Goal: Transaction & Acquisition: Download file/media

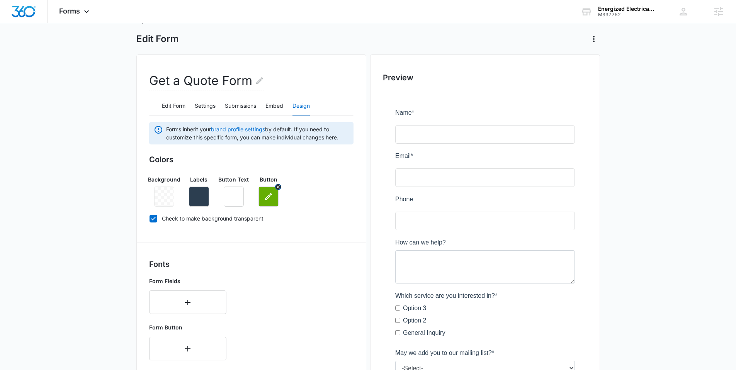
click at [270, 202] on button "button" at bounding box center [269, 197] width 20 height 20
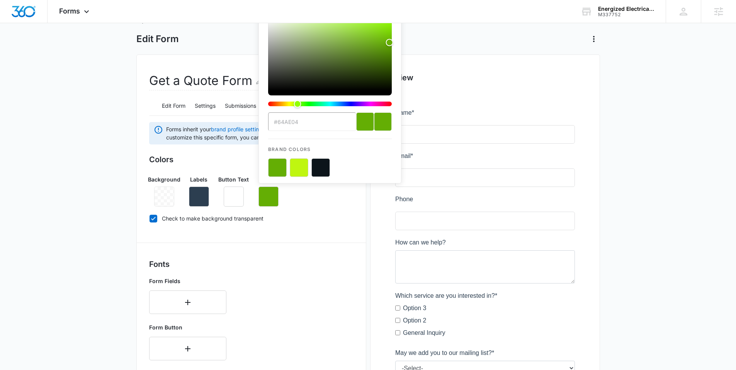
click at [301, 126] on input "#64AE04" at bounding box center [312, 121] width 88 height 19
drag, startPoint x: 303, startPoint y: 124, endPoint x: 279, endPoint y: 123, distance: 24.4
click at [279, 123] on input "#64AE04" at bounding box center [312, 121] width 88 height 19
click at [322, 167] on button "color-picker-container" at bounding box center [321, 167] width 19 height 19
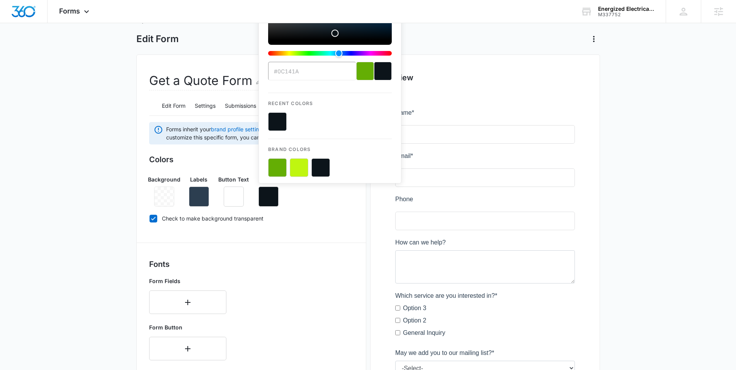
drag, startPoint x: 316, startPoint y: 69, endPoint x: 283, endPoint y: 70, distance: 32.9
click at [283, 70] on input "#0C141A" at bounding box center [312, 71] width 88 height 19
drag, startPoint x: 322, startPoint y: 72, endPoint x: 317, endPoint y: 73, distance: 5.9
click at [323, 72] on input "#0C141A" at bounding box center [312, 71] width 88 height 19
drag, startPoint x: 312, startPoint y: 73, endPoint x: 278, endPoint y: 73, distance: 34.4
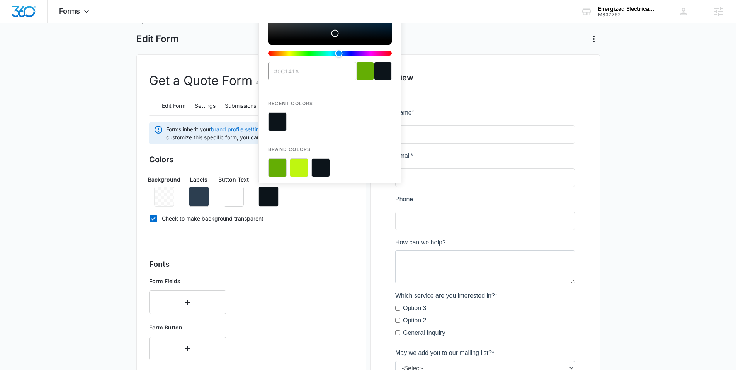
click at [278, 73] on input "#0C141A" at bounding box center [312, 71] width 88 height 19
click at [276, 170] on button "color-picker-container" at bounding box center [277, 167] width 19 height 19
type input "#64AE04"
drag, startPoint x: 304, startPoint y: 72, endPoint x: 278, endPoint y: 73, distance: 25.6
click at [278, 73] on input "#64AE04" at bounding box center [312, 71] width 88 height 19
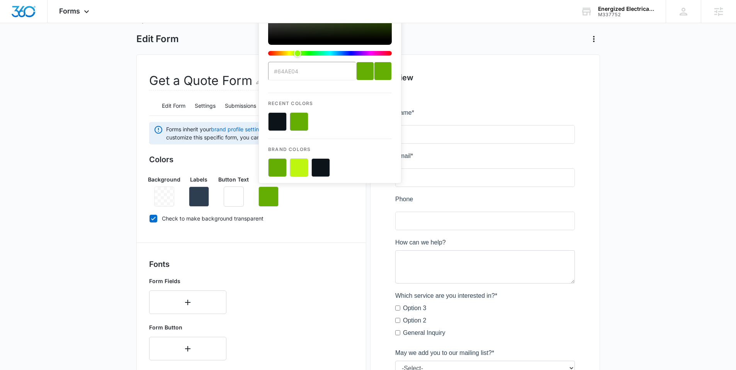
click at [315, 73] on input "#64AE04" at bounding box center [312, 71] width 88 height 19
drag, startPoint x: 285, startPoint y: 73, endPoint x: 279, endPoint y: 74, distance: 6.2
click at [279, 74] on input "#64AE04" at bounding box center [312, 71] width 88 height 19
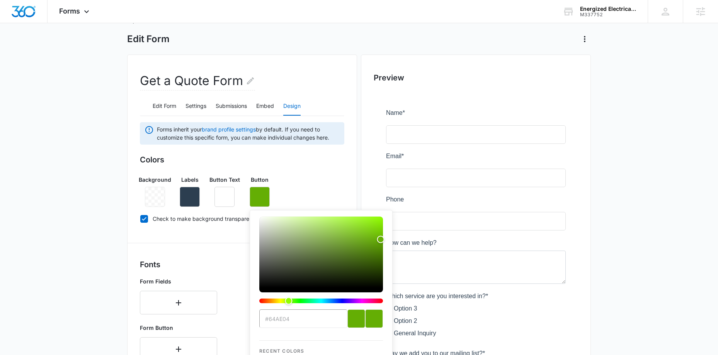
click at [330, 189] on div "Background Labels Button Text Button #64AE04 Recent Colors Brand Colors" at bounding box center [242, 187] width 204 height 37
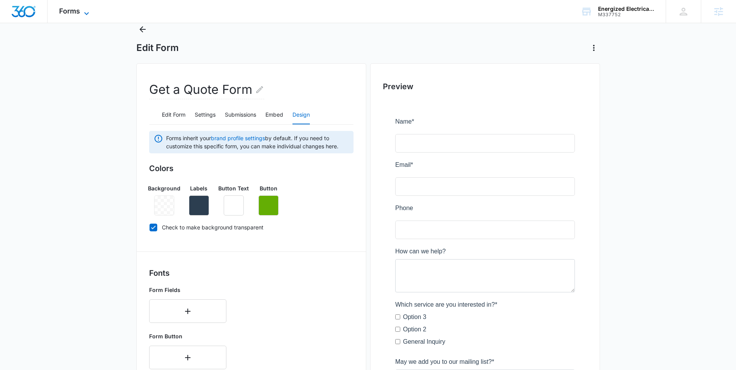
scroll to position [21, 0]
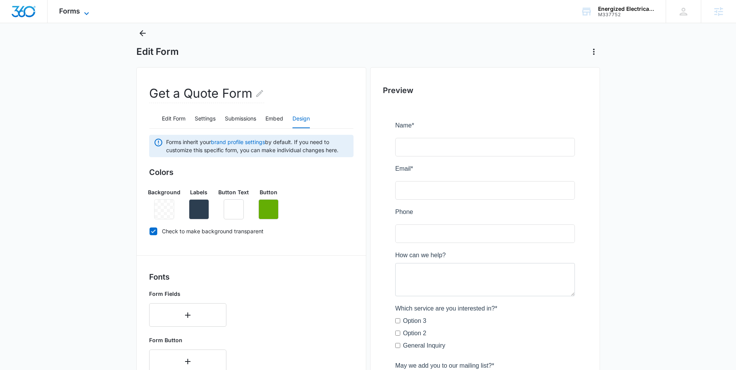
click at [73, 15] on span "Forms" at bounding box center [69, 11] width 21 height 8
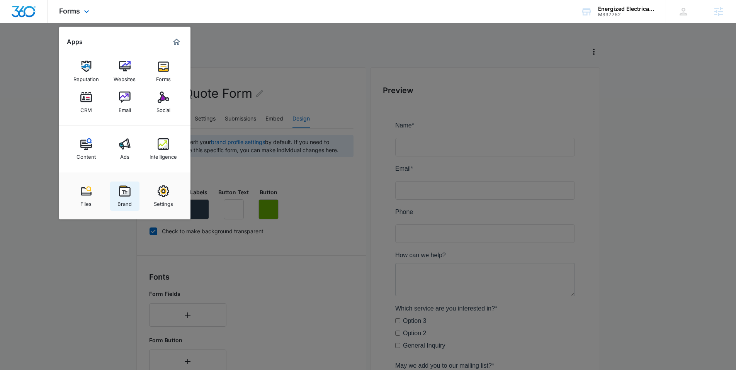
click at [127, 188] on img at bounding box center [125, 192] width 12 height 12
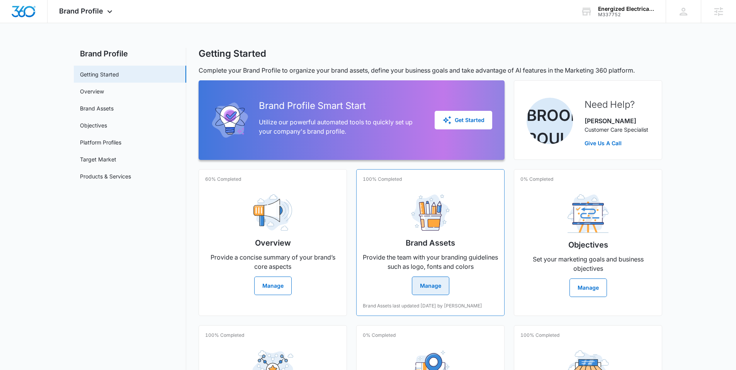
click at [434, 281] on button "Manage" at bounding box center [430, 286] width 37 height 19
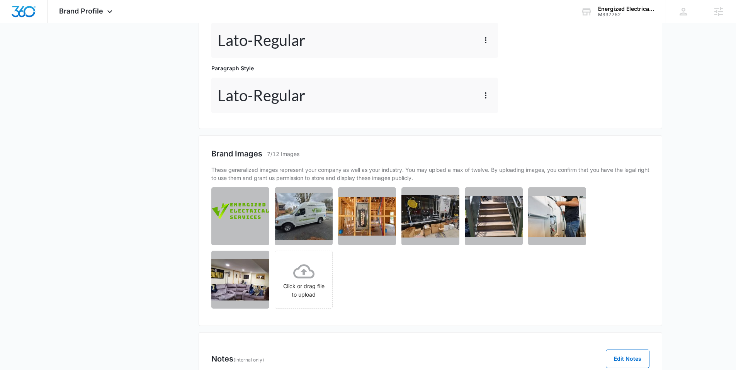
scroll to position [381, 0]
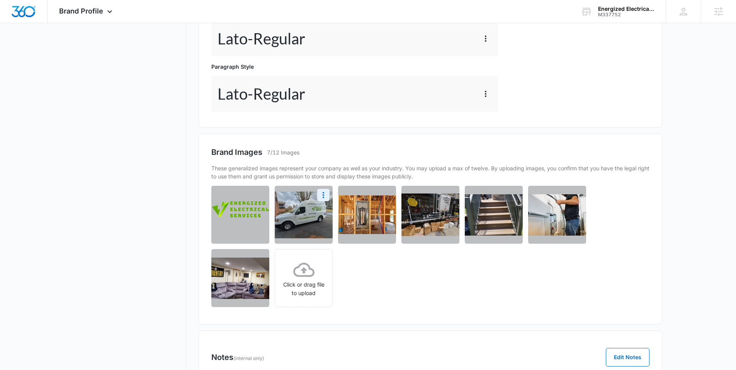
click at [316, 218] on img at bounding box center [304, 215] width 58 height 47
click at [436, 220] on img at bounding box center [431, 215] width 58 height 43
click at [428, 217] on img at bounding box center [431, 215] width 58 height 43
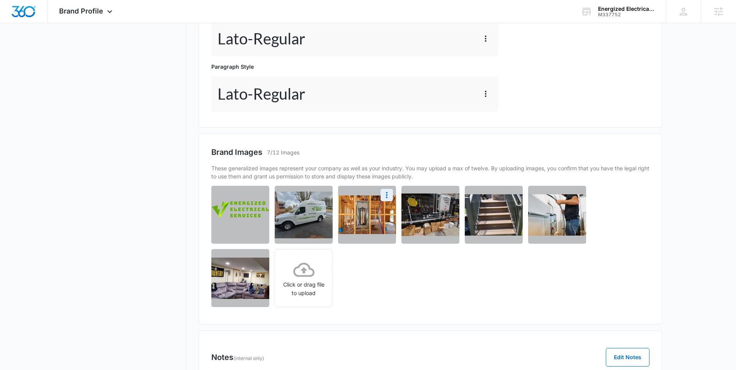
click at [370, 221] on img at bounding box center [367, 215] width 58 height 39
click at [386, 196] on icon "More" at bounding box center [387, 195] width 2 height 6
click at [368, 211] on button "Download" at bounding box center [366, 217] width 53 height 12
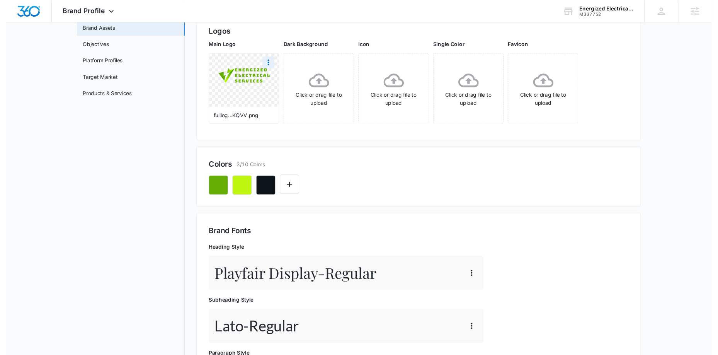
scroll to position [0, 0]
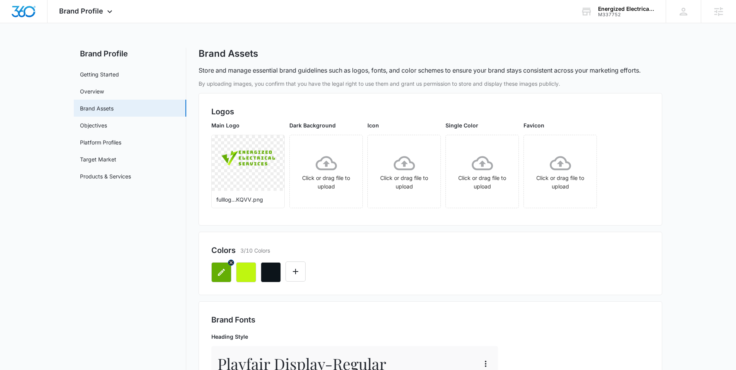
click at [222, 280] on button "button" at bounding box center [221, 272] width 20 height 20
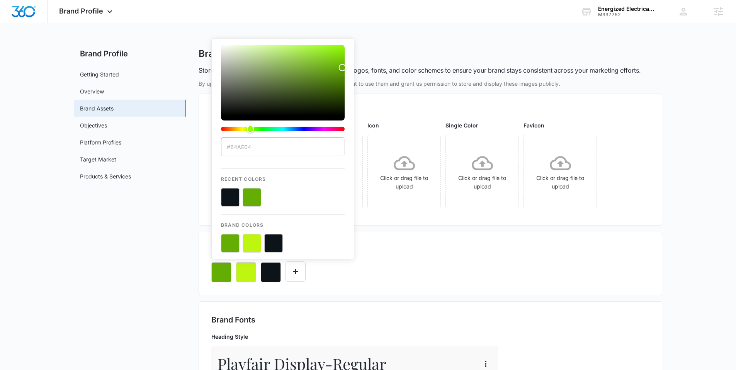
click at [259, 150] on input "#64AE04" at bounding box center [283, 147] width 124 height 19
click at [257, 149] on input "#64AE04" at bounding box center [283, 147] width 124 height 19
drag, startPoint x: 257, startPoint y: 147, endPoint x: 232, endPoint y: 146, distance: 25.9
click at [232, 146] on input "#64AE04" at bounding box center [283, 147] width 124 height 19
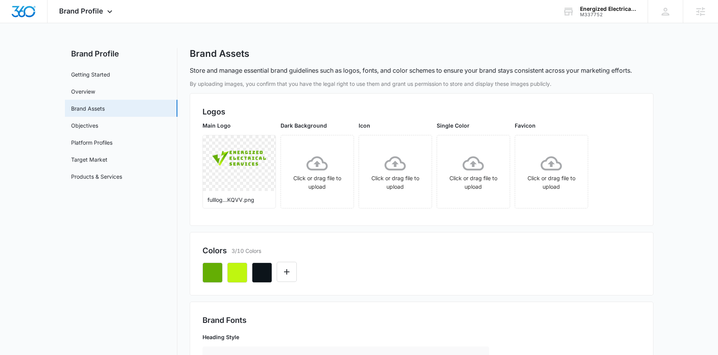
click at [345, 269] on div at bounding box center [422, 269] width 438 height 26
click at [235, 269] on icon "button" at bounding box center [237, 272] width 9 height 9
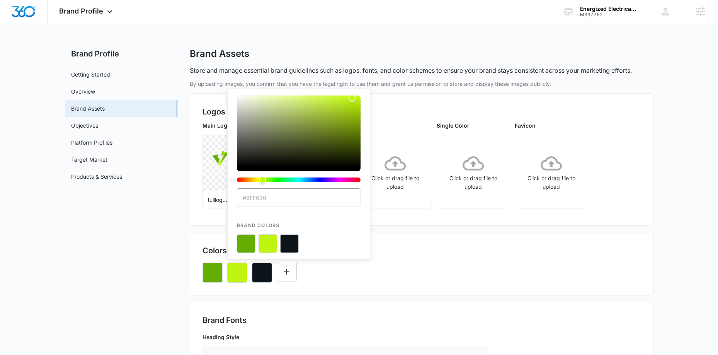
click at [273, 201] on input "#BFF610" at bounding box center [299, 197] width 124 height 19
drag, startPoint x: 273, startPoint y: 201, endPoint x: 246, endPoint y: 198, distance: 26.5
click at [246, 198] on input "#BFF610" at bounding box center [299, 197] width 124 height 19
drag, startPoint x: 361, startPoint y: 253, endPoint x: 337, endPoint y: 258, distance: 24.1
click at [360, 253] on div "#BFF610 Brand Colors" at bounding box center [298, 174] width 143 height 170
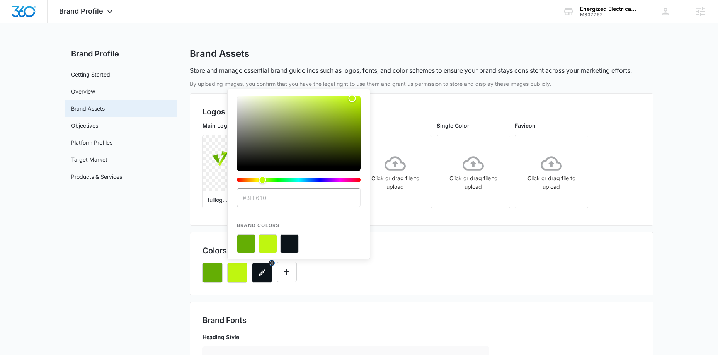
click at [262, 278] on button "button" at bounding box center [262, 272] width 20 height 20
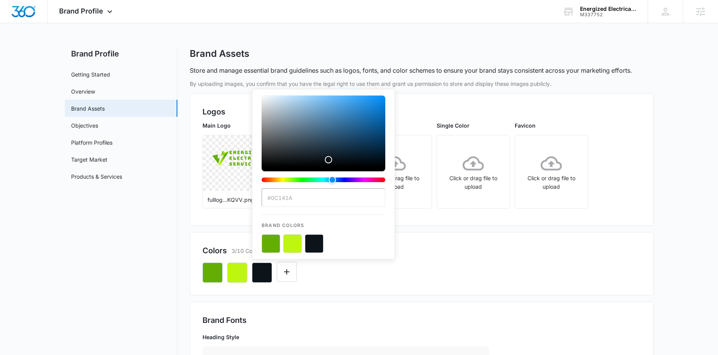
click at [310, 194] on input "#0C141A" at bounding box center [324, 197] width 124 height 19
drag, startPoint x: 300, startPoint y: 198, endPoint x: 271, endPoint y: 198, distance: 28.6
click at [271, 198] on input "#0C141A" at bounding box center [324, 197] width 124 height 19
click at [425, 273] on div "#0C141A Brand Colors" at bounding box center [422, 269] width 438 height 26
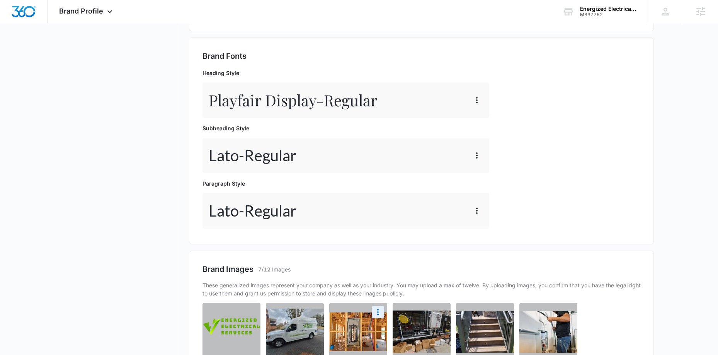
scroll to position [439, 0]
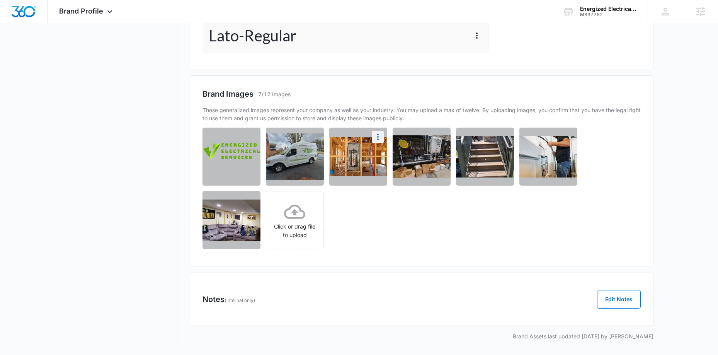
click at [375, 140] on icon "More" at bounding box center [377, 136] width 9 height 9
click at [356, 156] on div "Download" at bounding box center [352, 158] width 25 height 5
click at [439, 136] on icon "More" at bounding box center [441, 136] width 9 height 9
click at [424, 156] on div "Download" at bounding box center [416, 158] width 25 height 5
click at [315, 136] on icon "More" at bounding box center [314, 136] width 9 height 9
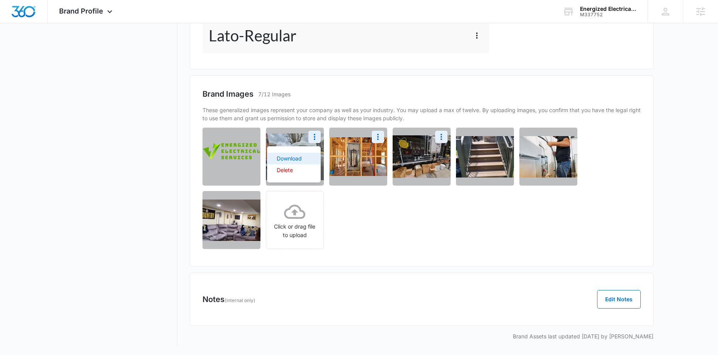
click at [301, 154] on button "Download" at bounding box center [293, 159] width 53 height 12
click at [443, 143] on button "More" at bounding box center [441, 137] width 12 height 12
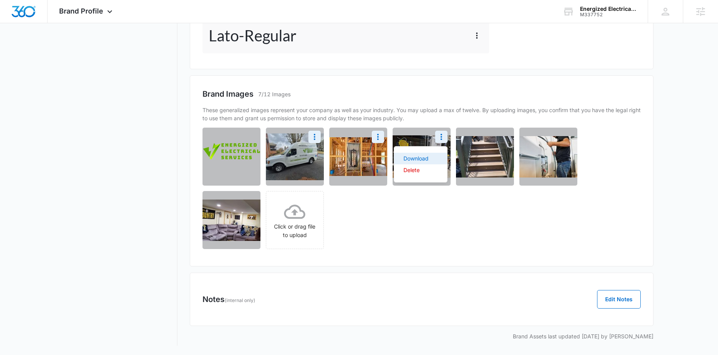
click at [424, 159] on div "Download" at bounding box center [416, 158] width 25 height 5
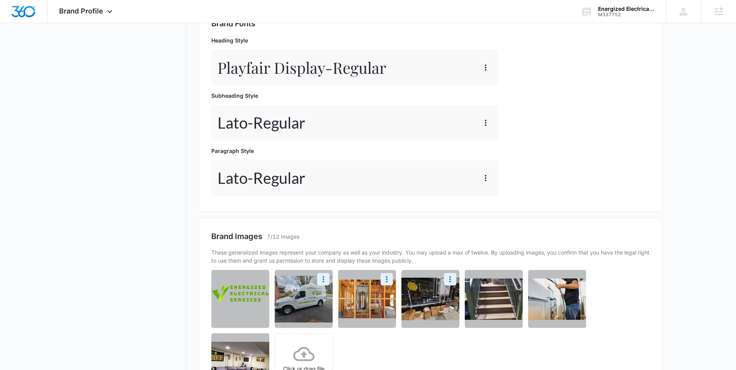
scroll to position [233, 0]
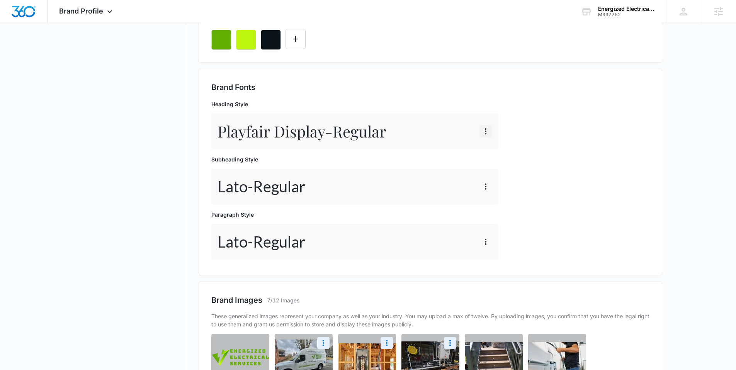
click at [485, 131] on icon "button" at bounding box center [486, 131] width 2 height 6
click at [550, 124] on div "Brand Fonts Heading Style Playfair Display - Regular Edit Delete Subheading Sty…" at bounding box center [430, 172] width 438 height 181
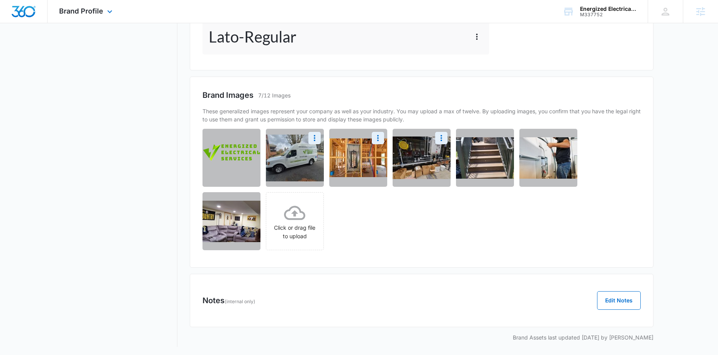
scroll to position [439, 0]
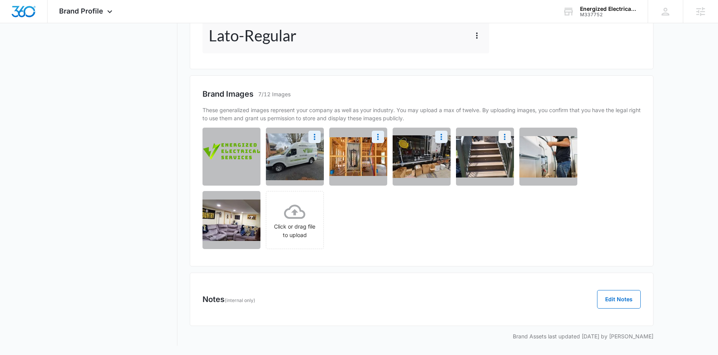
click at [504, 139] on icon "More" at bounding box center [505, 137] width 2 height 6
click at [486, 157] on div "Download" at bounding box center [479, 158] width 25 height 5
click at [569, 136] on icon "More" at bounding box center [568, 136] width 9 height 9
click at [555, 153] on button "Download" at bounding box center [547, 159] width 53 height 12
click at [244, 199] on img at bounding box center [232, 219] width 58 height 41
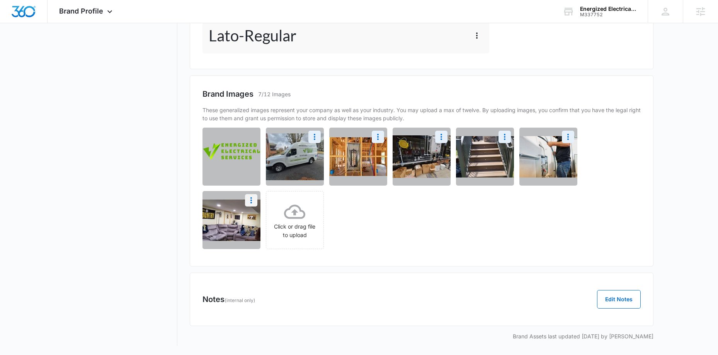
click at [253, 199] on icon "More" at bounding box center [251, 200] width 9 height 9
click at [235, 223] on div "Download" at bounding box center [225, 221] width 25 height 5
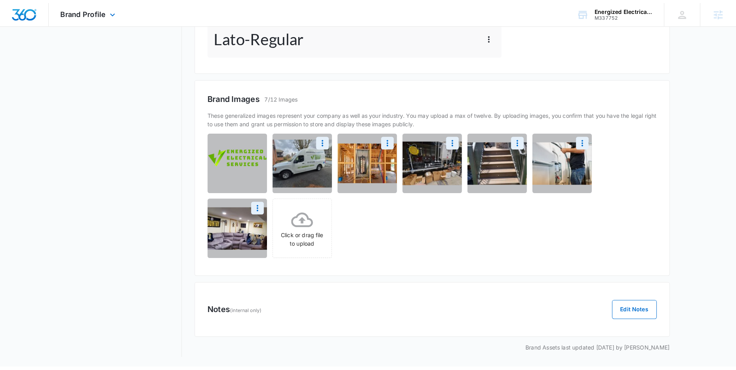
scroll to position [376, 0]
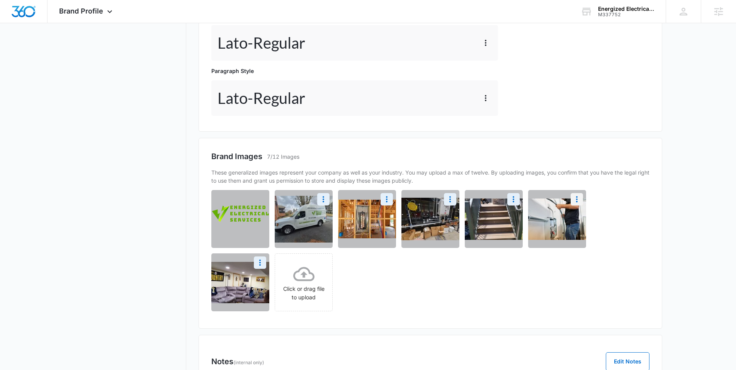
click at [575, 204] on button "More" at bounding box center [577, 199] width 12 height 12
click at [544, 220] on div "Download" at bounding box center [551, 220] width 25 height 5
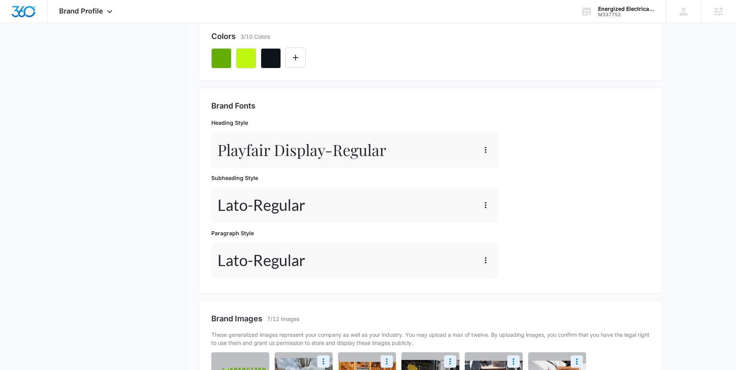
scroll to position [152, 0]
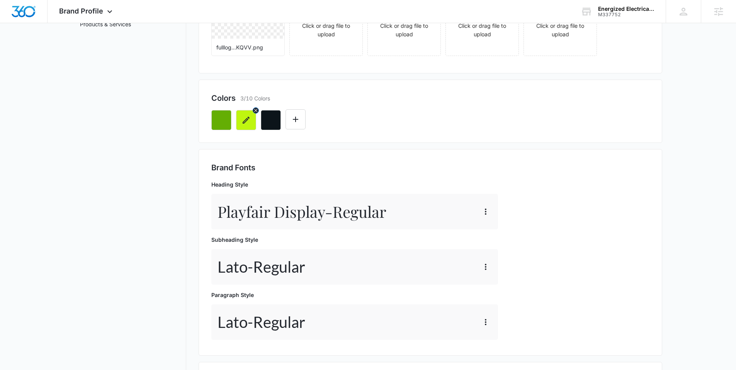
click at [245, 110] on button "button" at bounding box center [246, 120] width 20 height 20
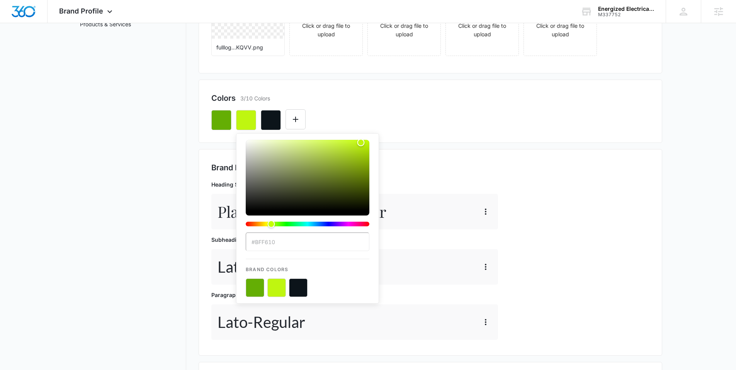
click at [281, 245] on input "#BFF610" at bounding box center [308, 242] width 124 height 19
click at [275, 277] on div "Brand Colors" at bounding box center [308, 278] width 124 height 38
click at [278, 285] on button "color-picker-container" at bounding box center [276, 288] width 19 height 19
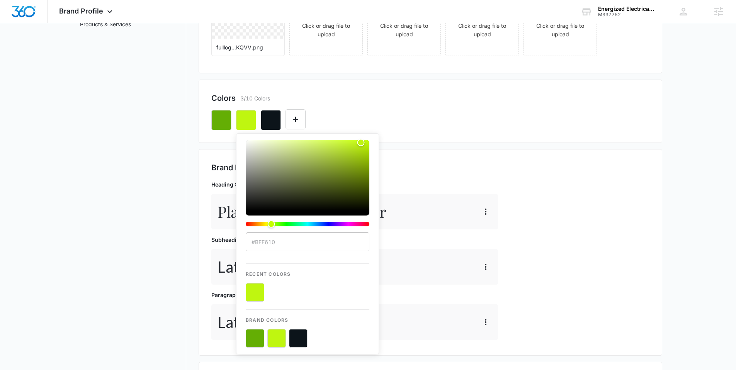
click at [477, 161] on div "Brand Fonts Heading Style Playfair Display - Regular Subheading Style Lato - Re…" at bounding box center [431, 252] width 464 height 207
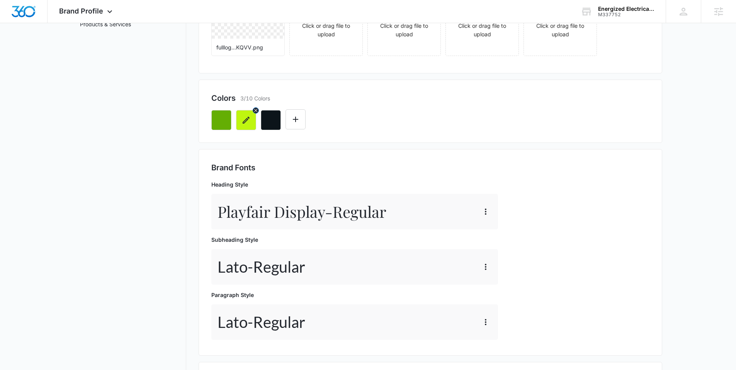
click at [248, 120] on icon "button" at bounding box center [246, 120] width 9 height 9
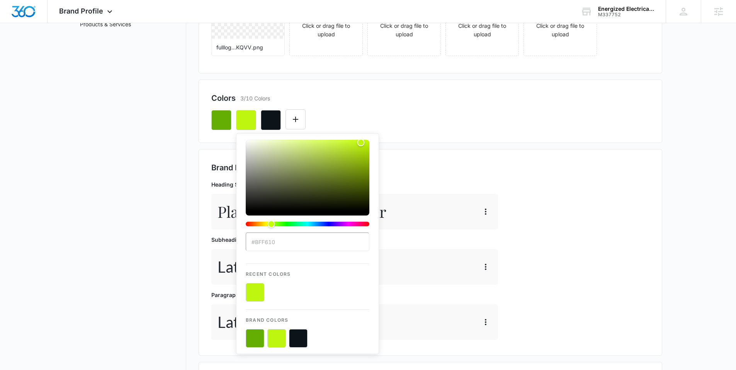
click at [285, 237] on input "#BFF610" at bounding box center [308, 242] width 124 height 19
drag, startPoint x: 284, startPoint y: 242, endPoint x: 255, endPoint y: 243, distance: 28.6
click at [255, 243] on input "#BFF610" at bounding box center [308, 242] width 124 height 19
click at [475, 167] on h2 "Brand Fonts" at bounding box center [430, 168] width 438 height 12
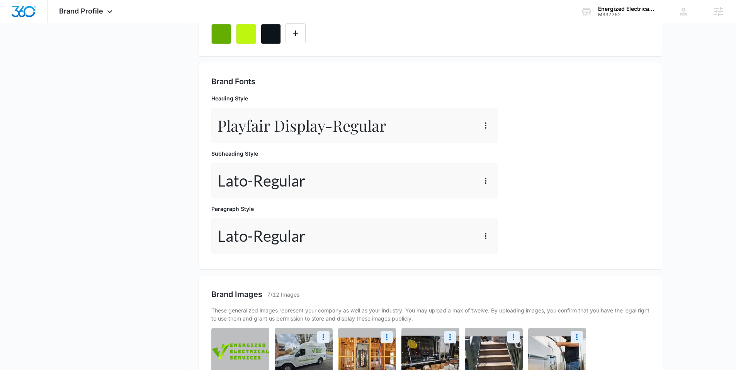
scroll to position [109, 0]
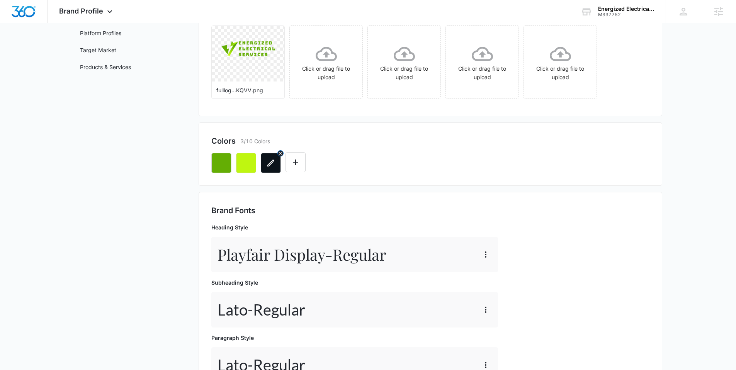
click at [276, 160] on button "button" at bounding box center [271, 163] width 20 height 20
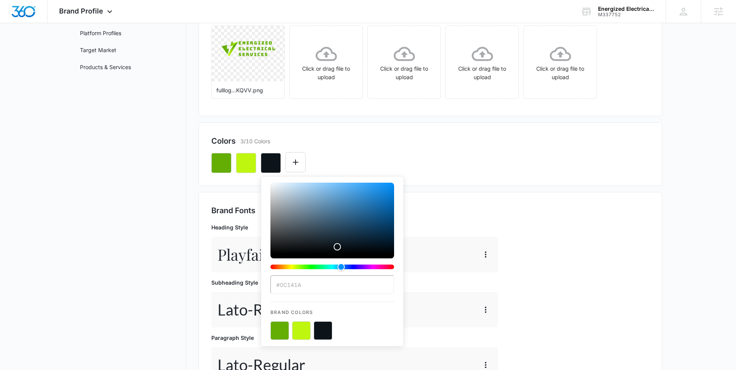
click at [308, 281] on input "#0C141A" at bounding box center [333, 285] width 124 height 19
drag, startPoint x: 288, startPoint y: 283, endPoint x: 273, endPoint y: 284, distance: 15.5
click at [273, 284] on input "#0C141A" at bounding box center [333, 285] width 124 height 19
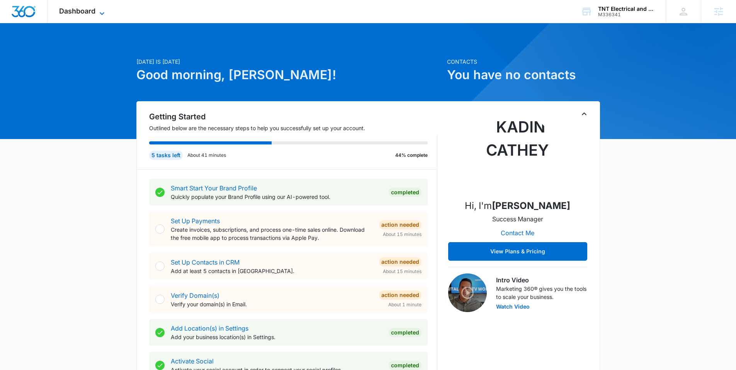
click at [89, 14] on span "Dashboard" at bounding box center [77, 11] width 36 height 8
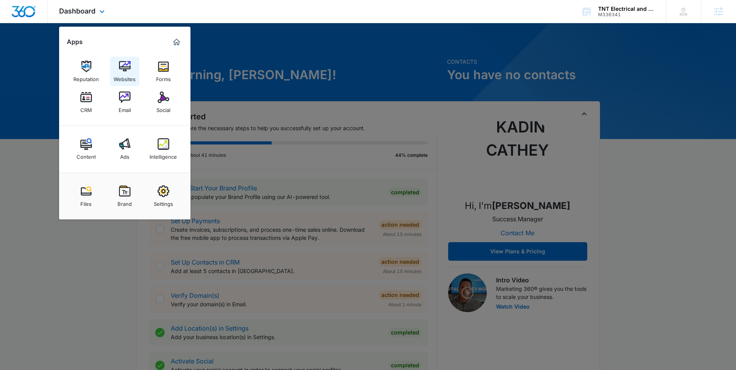
click at [131, 71] on link "Websites" at bounding box center [124, 71] width 29 height 29
